Goal: Find specific page/section: Find specific page/section

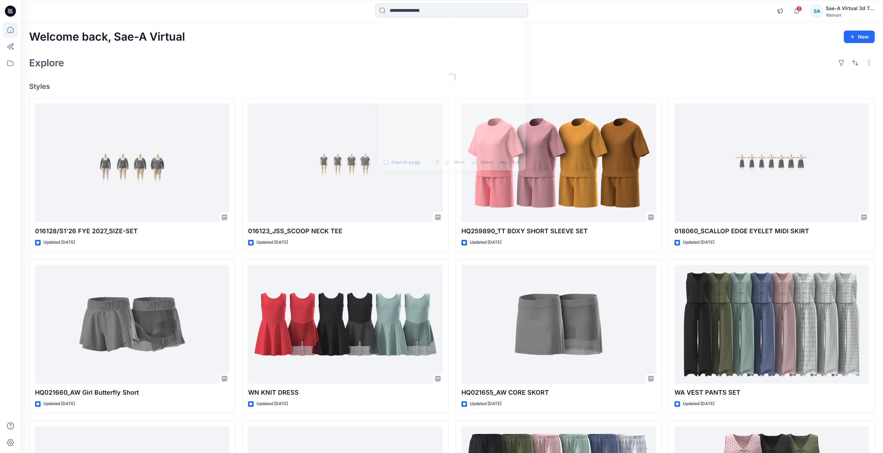
click at [413, 9] on input at bounding box center [451, 10] width 153 height 14
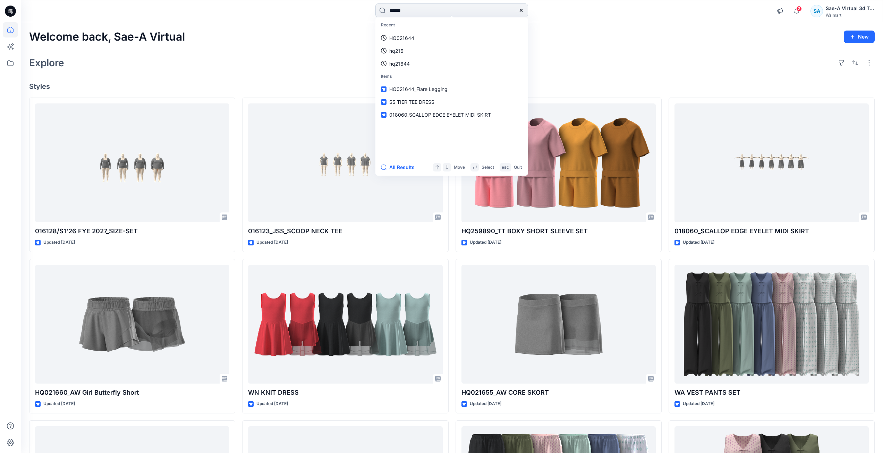
type input "******"
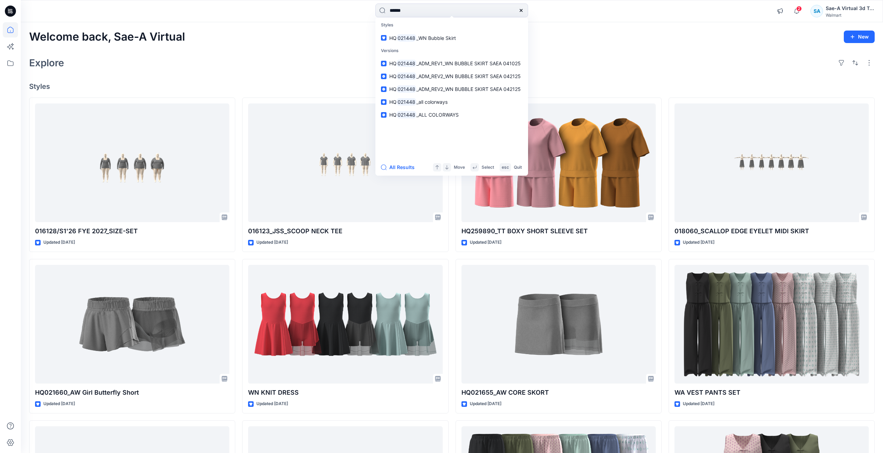
click at [423, 34] on p "HQ 021448 _WN Bubble Skirt" at bounding box center [422, 37] width 67 height 7
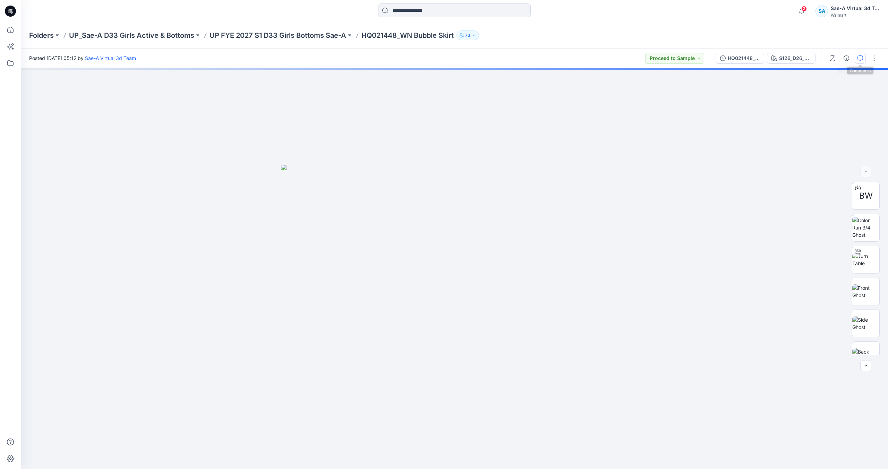
click at [862, 58] on icon "button" at bounding box center [860, 58] width 2 height 0
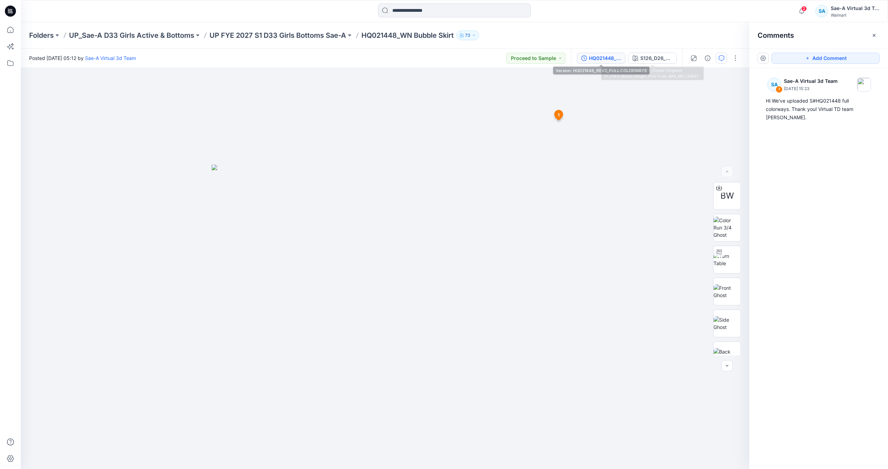
click at [610, 56] on div "HQ021448_REV2_FULL COLORWAYS" at bounding box center [605, 58] width 32 height 8
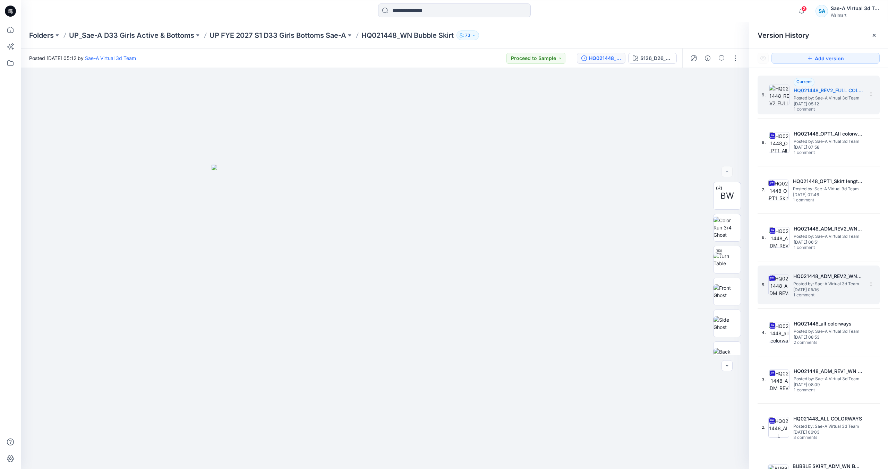
click at [831, 281] on span "Posted by: Sae-A Virtual 3d Team" at bounding box center [828, 284] width 69 height 7
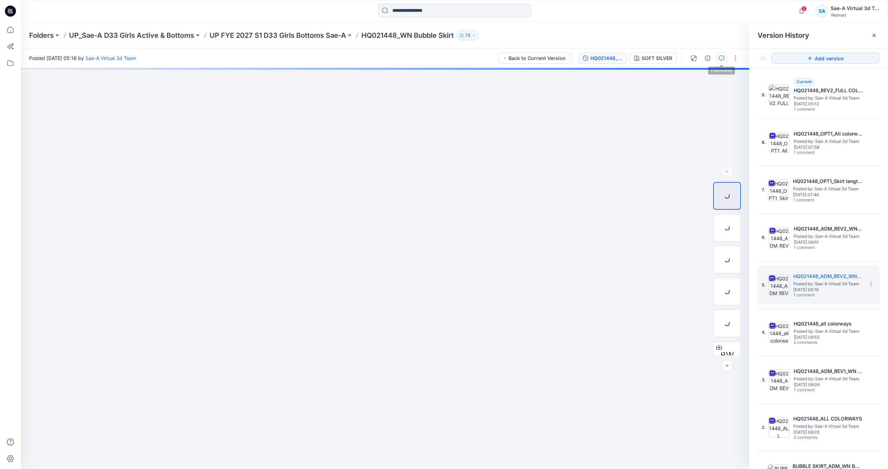
click at [725, 62] on button "button" at bounding box center [721, 58] width 11 height 11
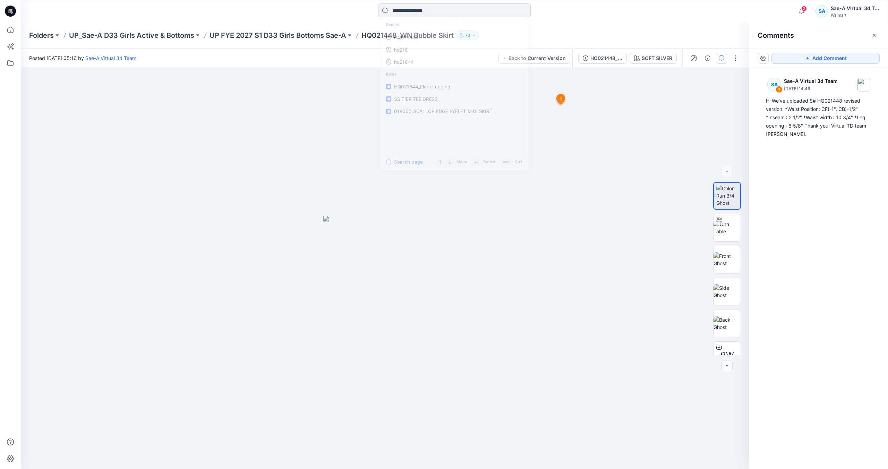
click at [412, 12] on input at bounding box center [454, 10] width 153 height 14
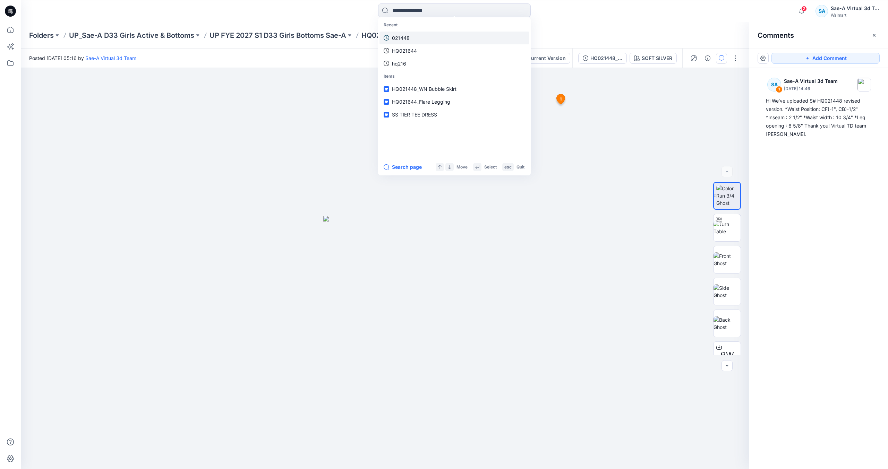
click at [417, 37] on link "021448" at bounding box center [455, 38] width 150 height 13
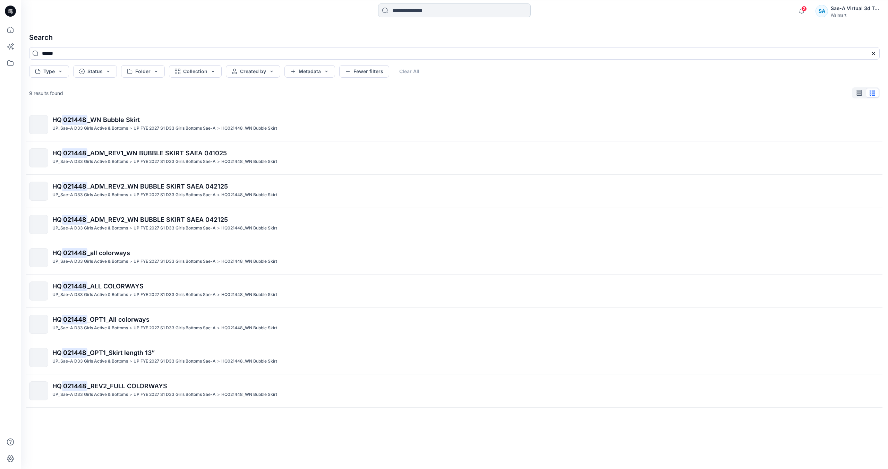
click at [455, 8] on input at bounding box center [454, 10] width 153 height 14
type input "**********"
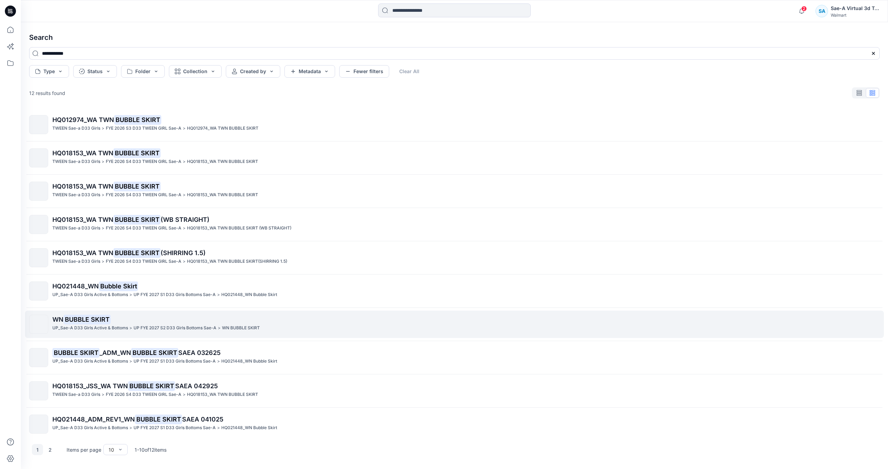
click at [193, 322] on p "WN BUBBLE SKIRT" at bounding box center [465, 320] width 827 height 10
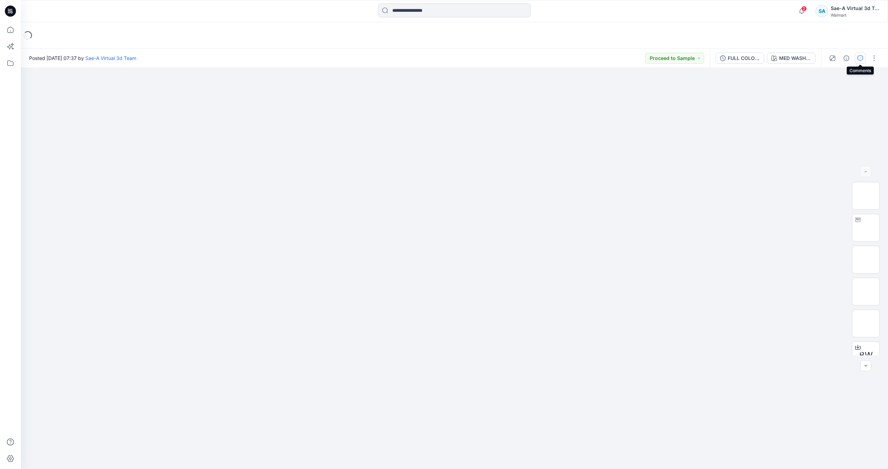
click at [858, 56] on icon "button" at bounding box center [861, 59] width 6 height 6
